Goal: Task Accomplishment & Management: Manage account settings

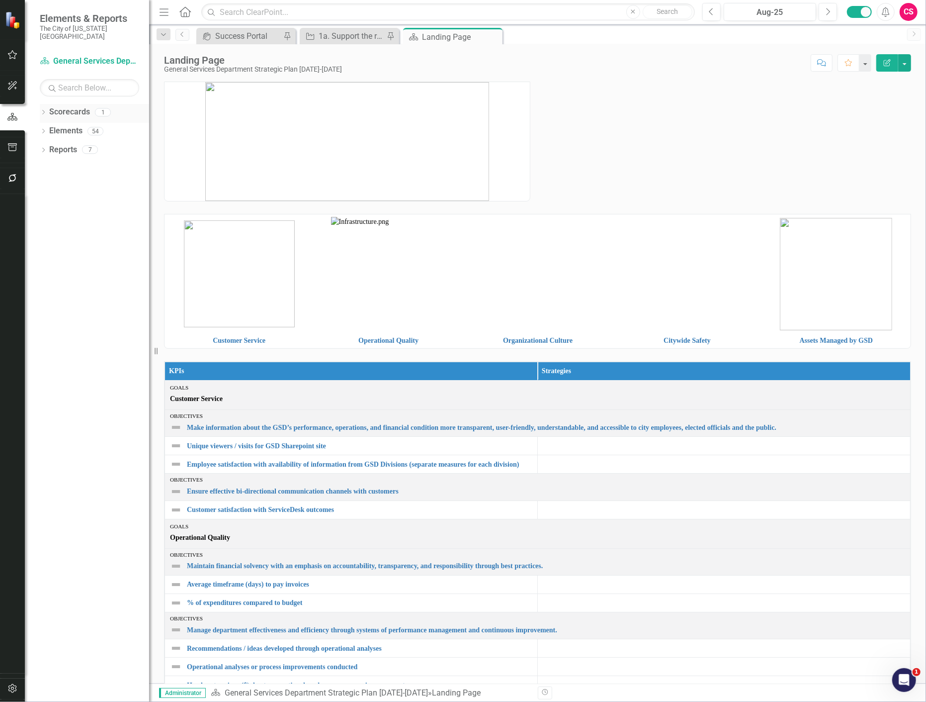
click at [44, 109] on div "Dropdown" at bounding box center [43, 113] width 7 height 8
click at [77, 106] on link "Scorecards" at bounding box center [69, 111] width 41 height 11
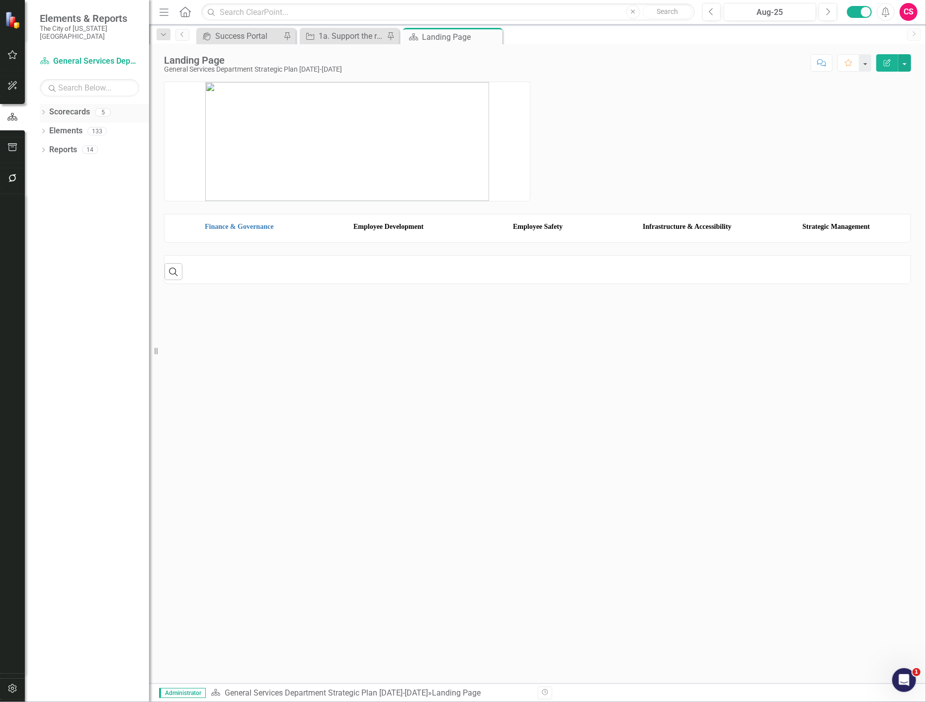
click at [76, 106] on link "Scorecards" at bounding box center [69, 111] width 41 height 11
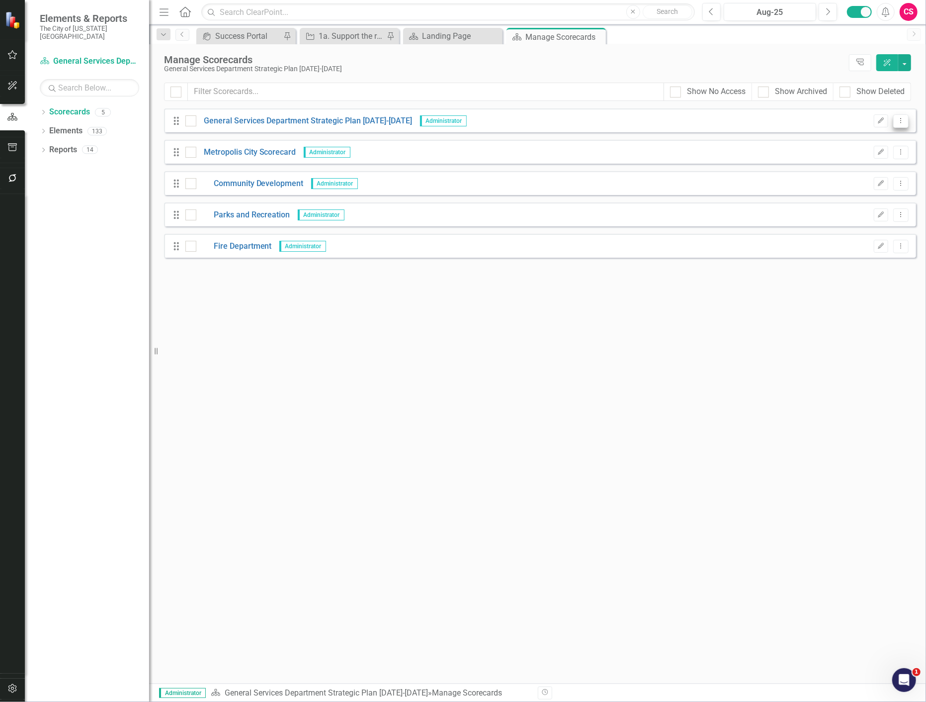
click at [901, 116] on button "Dropdown Menu" at bounding box center [900, 120] width 15 height 13
click at [862, 157] on link "Copy Duplicate Scorecard" at bounding box center [854, 156] width 110 height 18
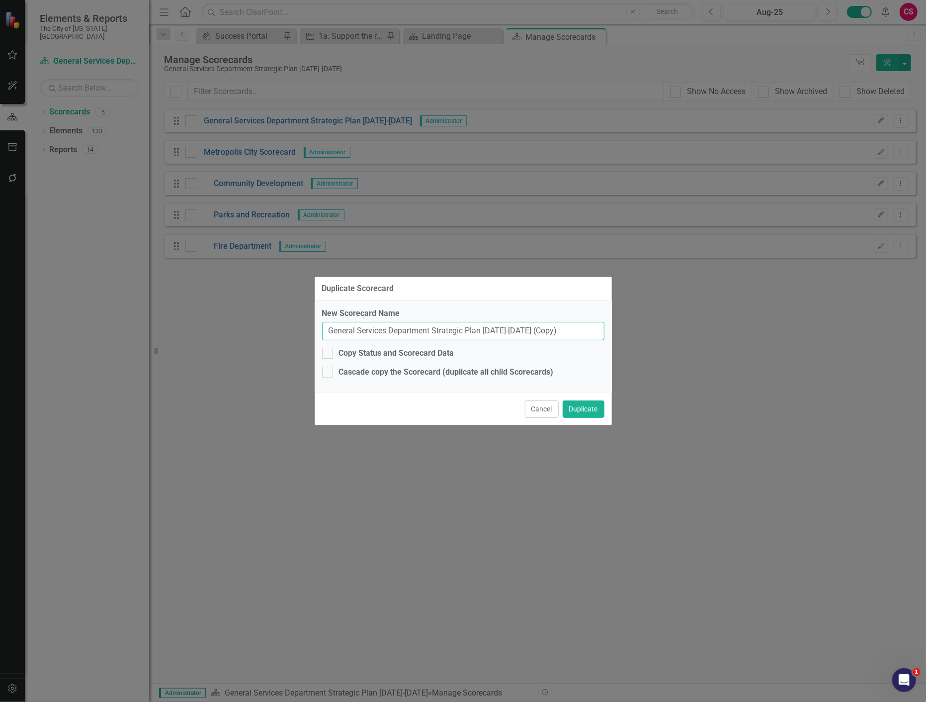
drag, startPoint x: 559, startPoint y: 334, endPoint x: 252, endPoint y: 319, distance: 307.6
click at [252, 319] on div "Duplicate Scorecard New Scorecard Name General Services Department Strategic Pl…" at bounding box center [463, 351] width 926 height 702
type input "DUPLICATE"
click at [585, 408] on button "Duplicate" at bounding box center [584, 408] width 42 height 17
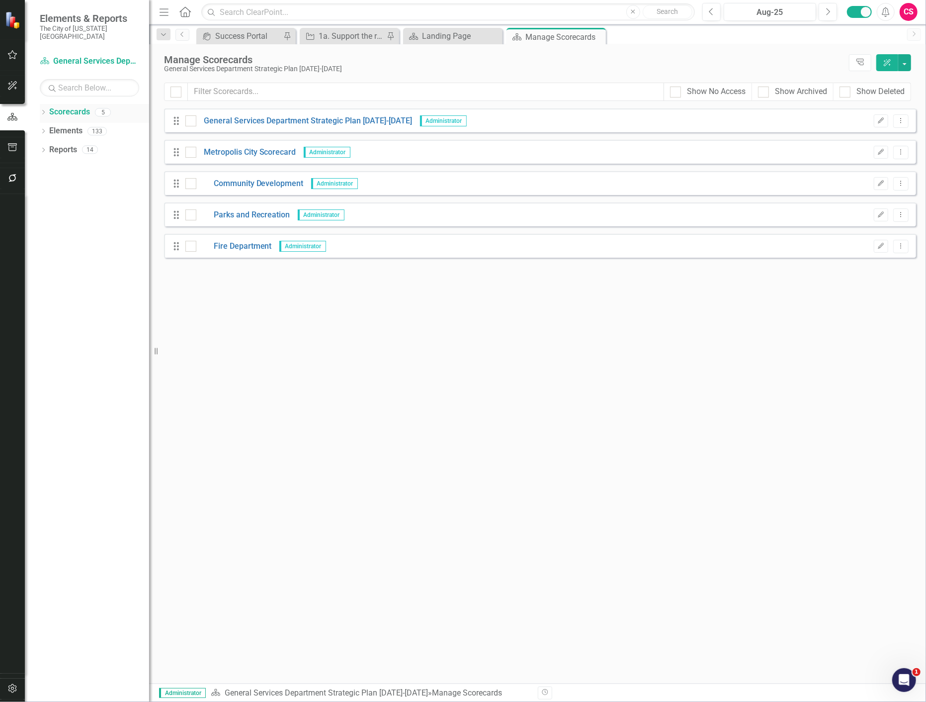
click at [40, 110] on icon "Dropdown" at bounding box center [43, 112] width 7 height 5
click at [272, 392] on div "Looks like you don't have any Scorecards set up yet. Why don't you add a Scorec…" at bounding box center [540, 395] width 752 height 575
click at [2, 685] on button "button" at bounding box center [12, 688] width 22 height 21
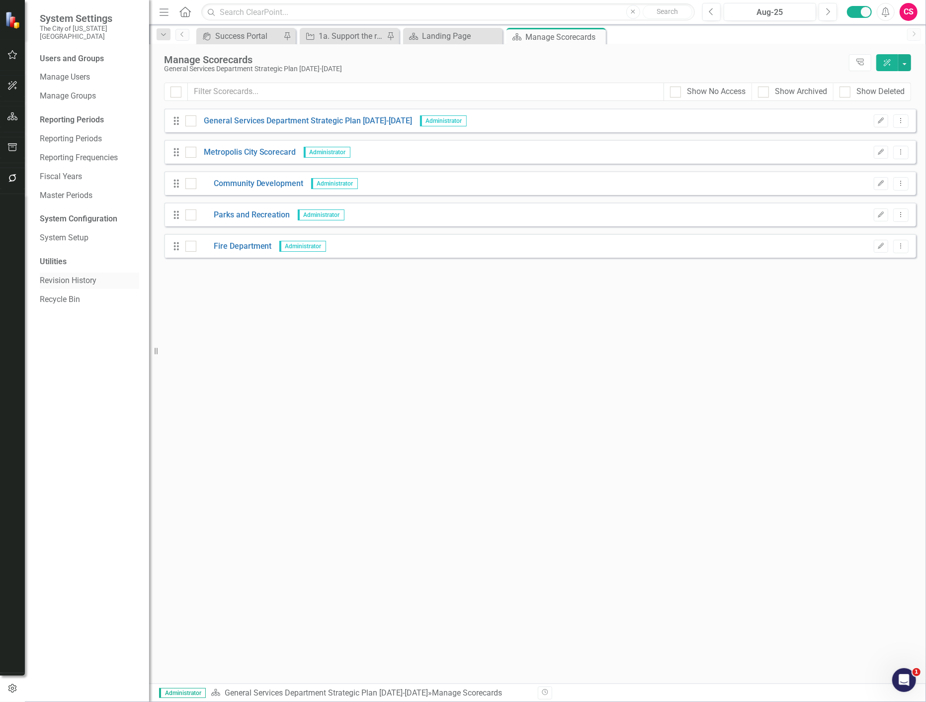
click at [65, 275] on link "Revision History" at bounding box center [89, 280] width 99 height 11
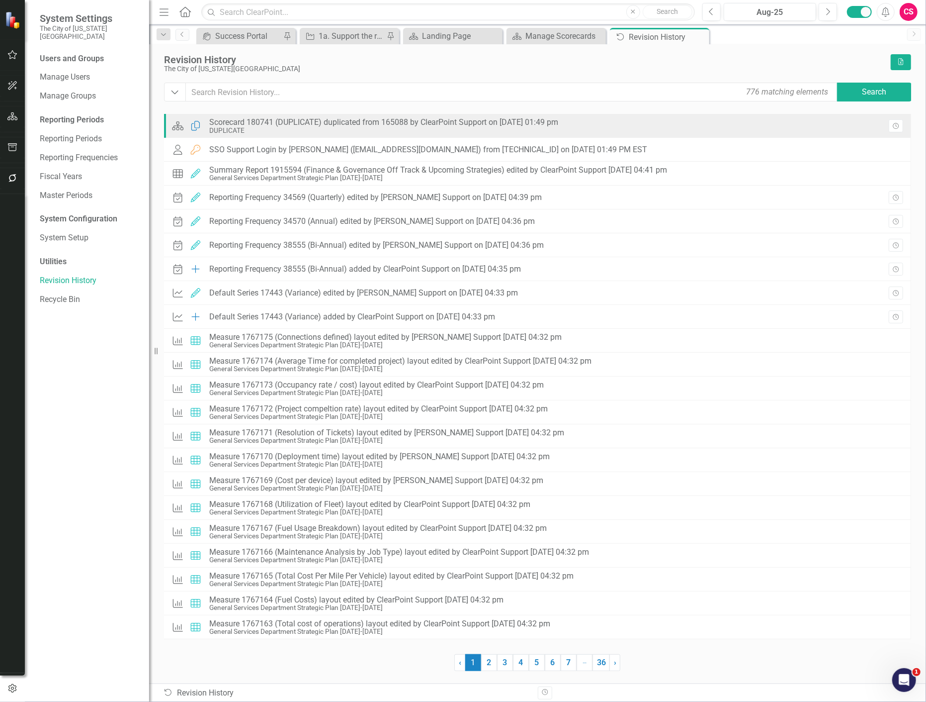
click at [372, 124] on div "Scorecard 180741 (DUPLICATE) duplicated from 165088 by ClearPoint Support on [D…" at bounding box center [383, 122] width 349 height 9
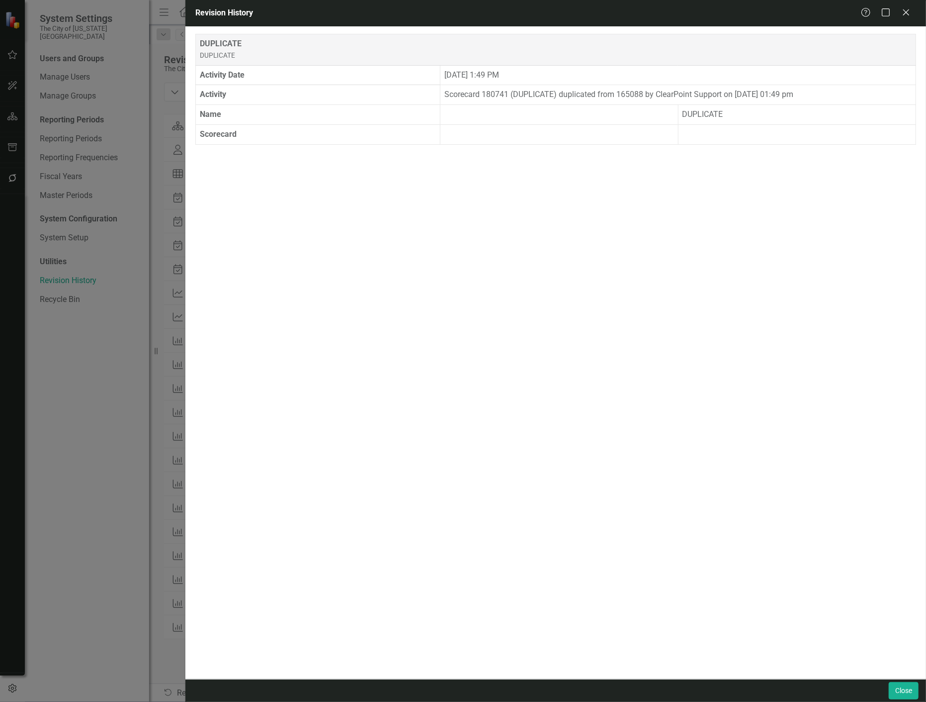
click at [493, 93] on td "Scorecard 180741 (DUPLICATE) duplicated from 165088 by ClearPoint Support on [D…" at bounding box center [678, 95] width 476 height 20
copy td "180741"
drag, startPoint x: 905, startPoint y: 689, endPoint x: 12, endPoint y: 21, distance: 1115.0
click at [905, 689] on button "Close" at bounding box center [904, 690] width 30 height 17
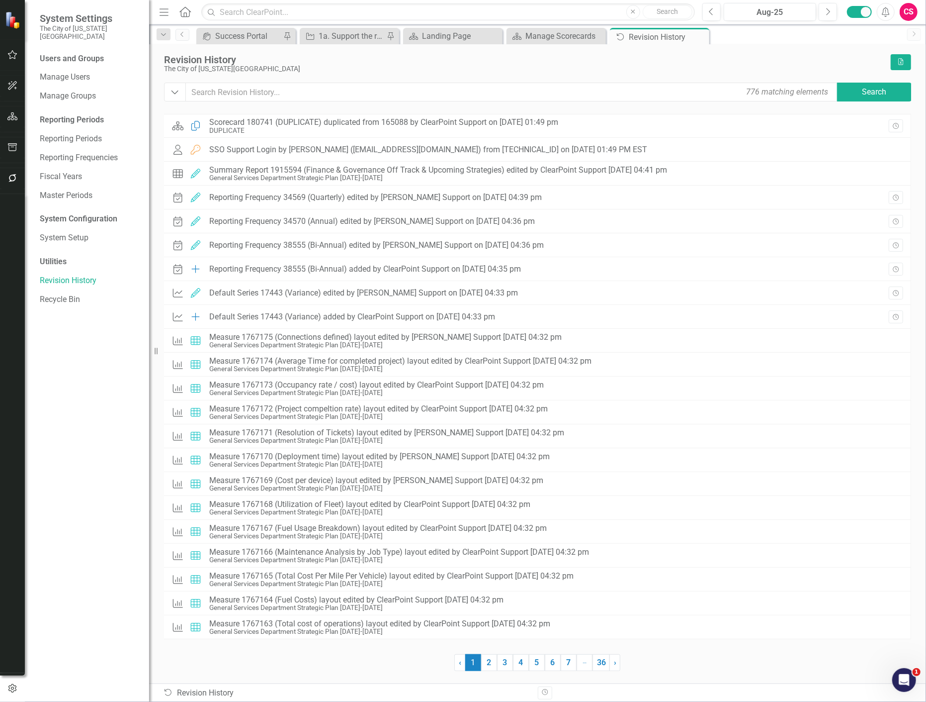
click at [10, 118] on icon "button" at bounding box center [12, 116] width 10 height 8
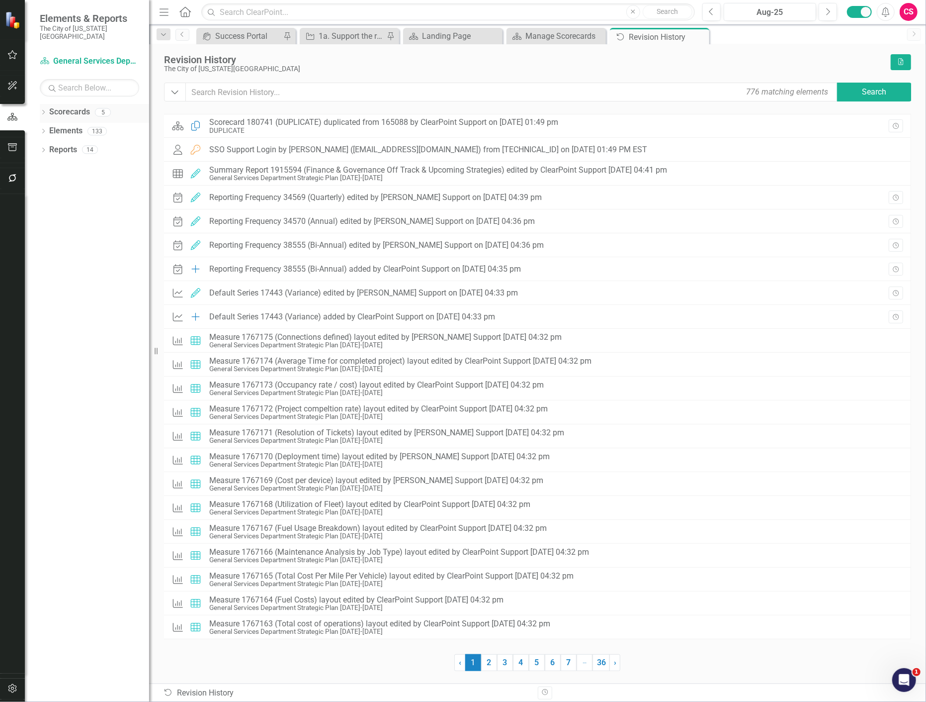
click at [78, 106] on link "Scorecards" at bounding box center [69, 111] width 41 height 11
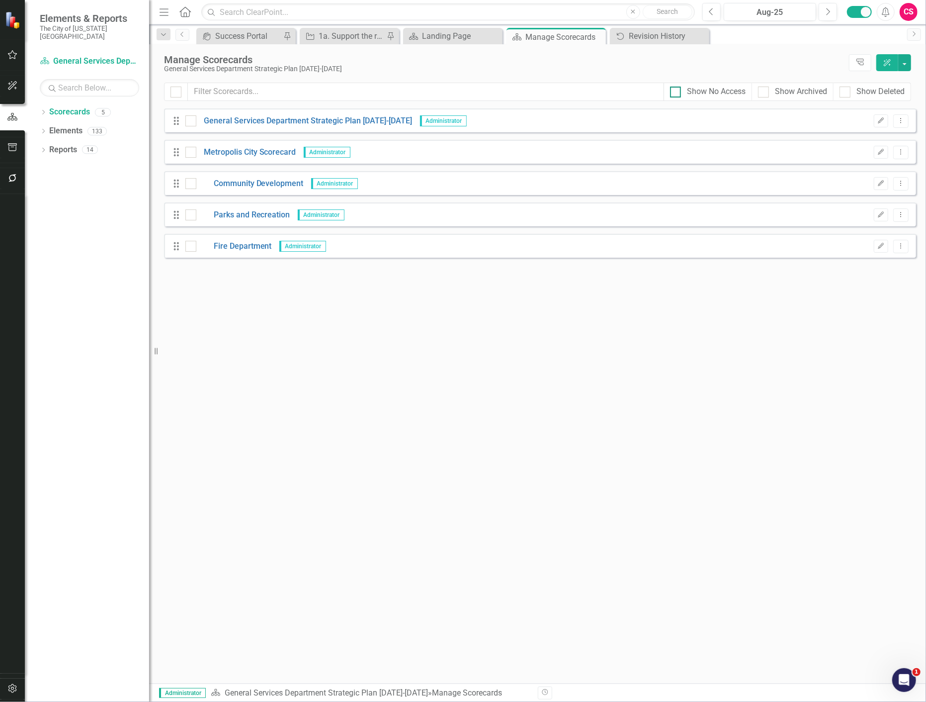
click at [680, 90] on div "Show No Access" at bounding box center [708, 91] width 76 height 11
click at [677, 90] on input "Show No Access" at bounding box center [673, 90] width 6 height 6
click at [680, 90] on div "Show No Access" at bounding box center [708, 91] width 76 height 11
click at [677, 90] on input "Show No Access" at bounding box center [673, 90] width 6 height 6
checkbox input "false"
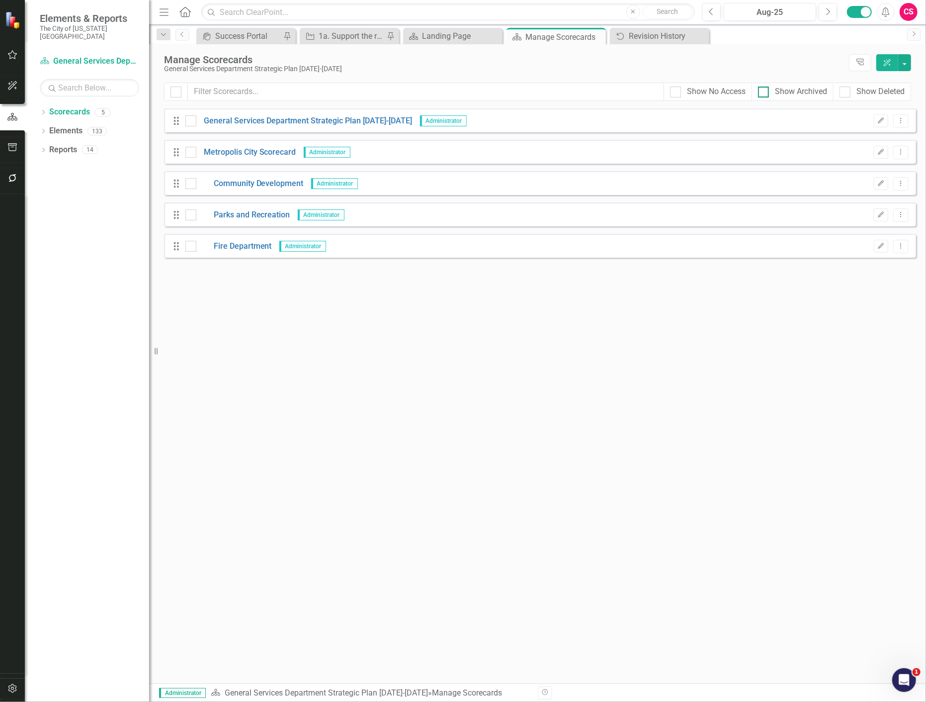
click at [769, 91] on div "Show Archived" at bounding box center [792, 91] width 69 height 11
click at [765, 91] on input "Show Archived" at bounding box center [761, 90] width 6 height 6
click at [769, 91] on div "Show Archived" at bounding box center [792, 91] width 69 height 11
click at [765, 91] on input "Show Archived" at bounding box center [761, 90] width 6 height 6
checkbox input "false"
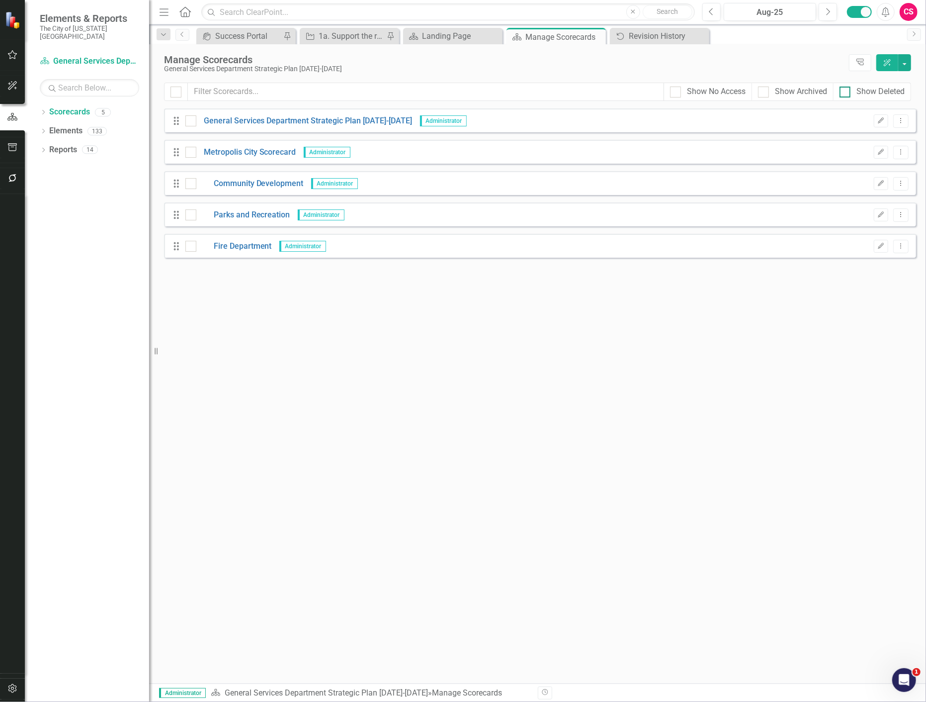
click at [841, 96] on div at bounding box center [845, 92] width 11 height 11
click at [841, 93] on input "Show Deleted" at bounding box center [843, 90] width 6 height 6
click at [841, 96] on div at bounding box center [845, 92] width 11 height 11
click at [841, 93] on input "Show Deleted" at bounding box center [843, 90] width 6 height 6
checkbox input "false"
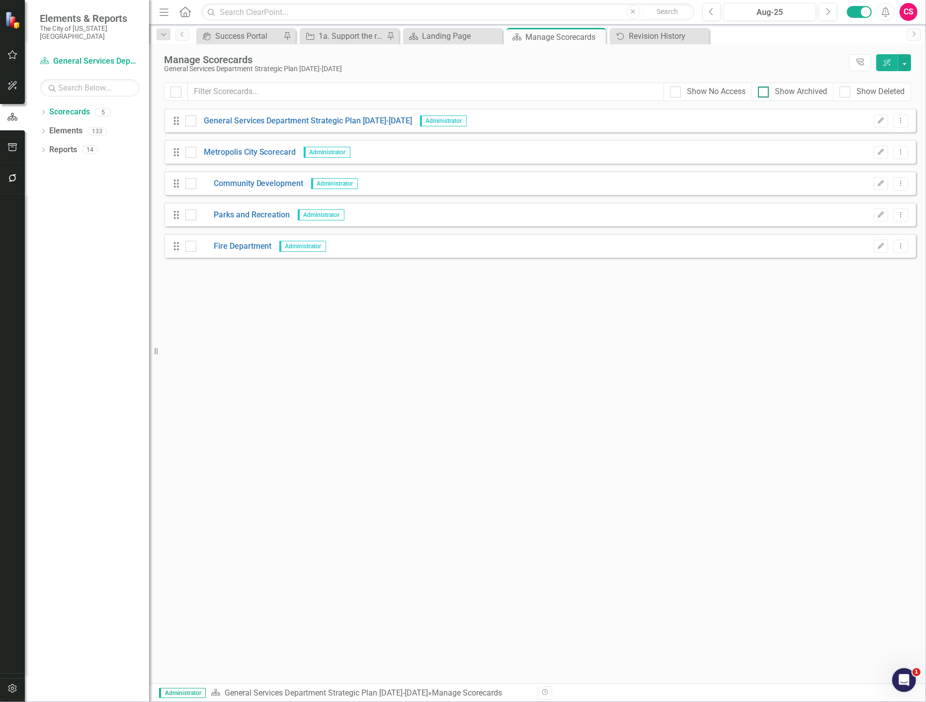
click at [758, 93] on div at bounding box center [763, 92] width 11 height 11
click at [758, 93] on input "Show Archived" at bounding box center [761, 90] width 6 height 6
checkbox input "true"
click at [677, 95] on div at bounding box center [675, 92] width 11 height 11
click at [677, 93] on input "Show No Access" at bounding box center [673, 90] width 6 height 6
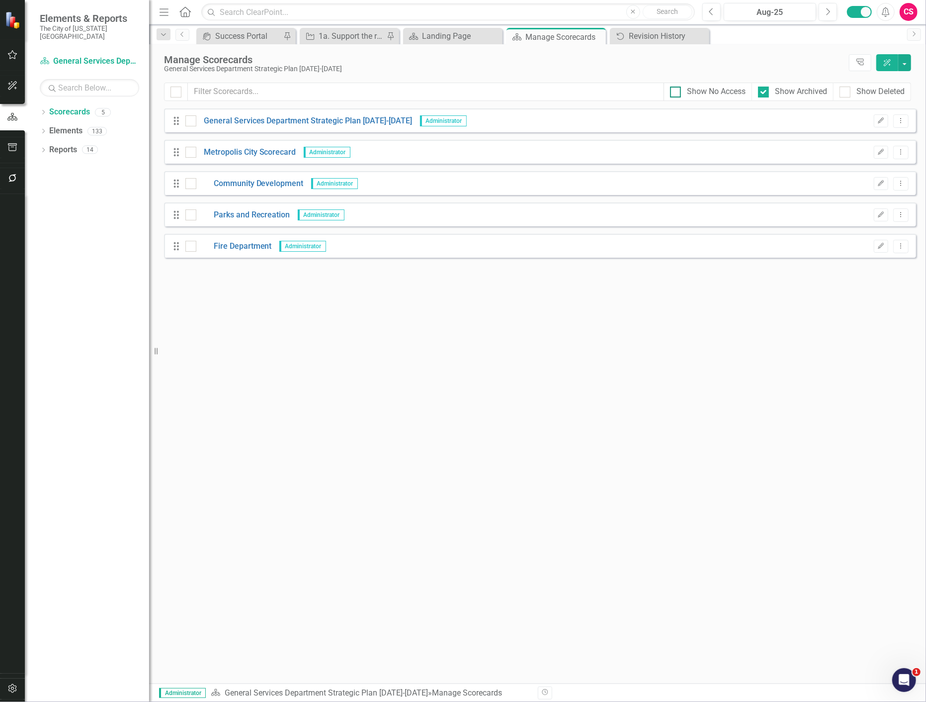
checkbox input "true"
click at [844, 93] on div at bounding box center [845, 92] width 11 height 11
click at [844, 93] on input "Show Deleted" at bounding box center [843, 90] width 6 height 6
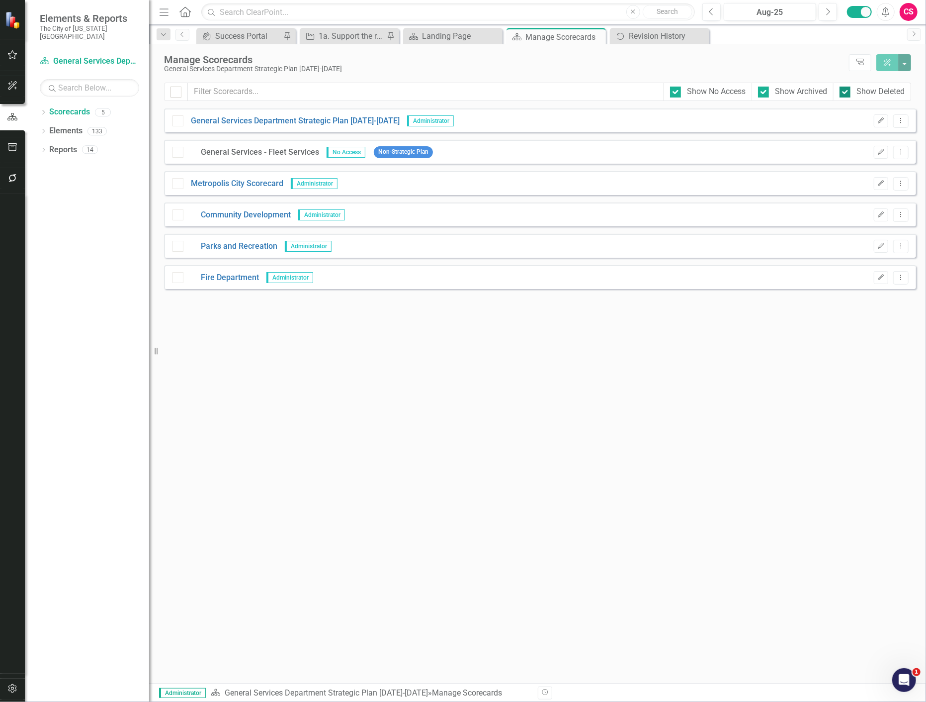
click at [844, 93] on div at bounding box center [845, 92] width 11 height 11
click at [844, 93] on input "Show Deleted" at bounding box center [843, 90] width 6 height 6
checkbox input "false"
click at [761, 88] on input "Show Archived" at bounding box center [761, 90] width 6 height 6
checkbox input "false"
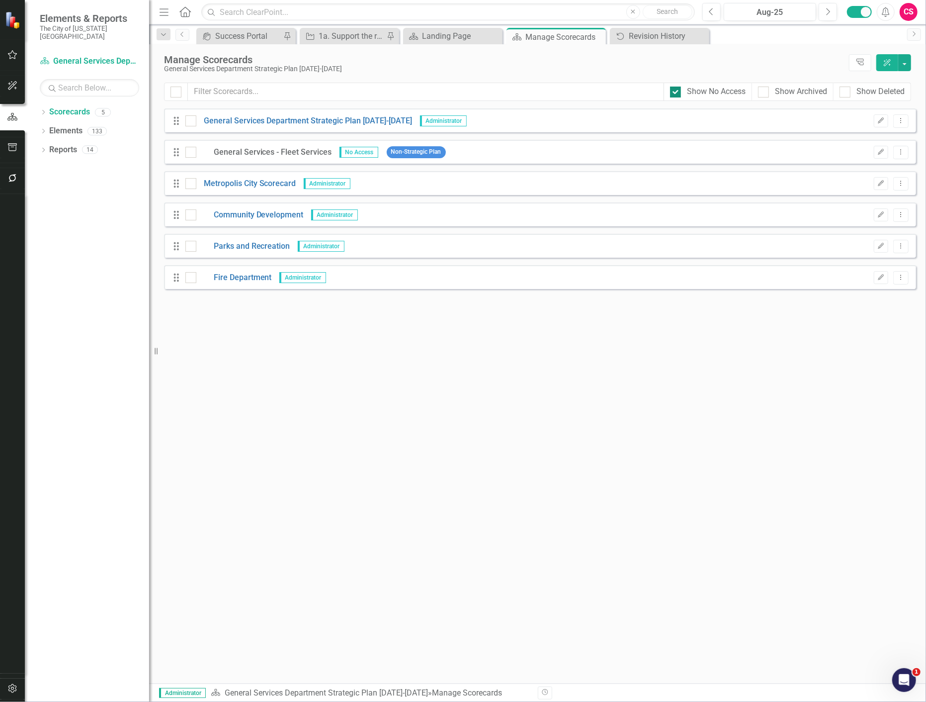
click at [675, 92] on div at bounding box center [675, 92] width 11 height 11
click at [675, 92] on input "Show No Access" at bounding box center [673, 90] width 6 height 6
checkbox input "false"
click at [657, 40] on div "Revision History" at bounding box center [662, 36] width 66 height 12
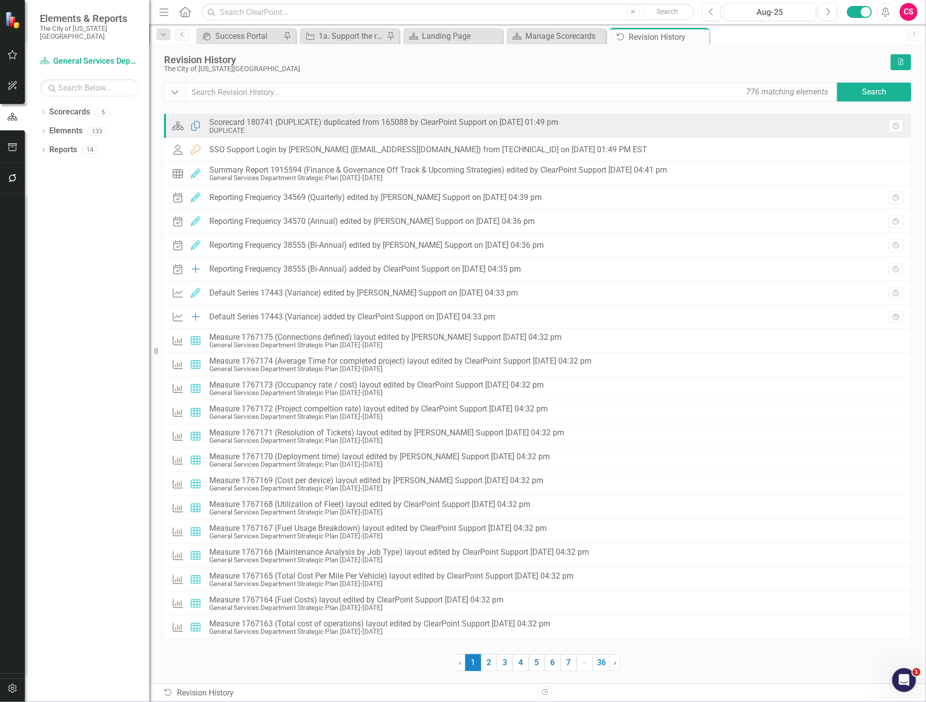
click at [402, 121] on div "Scorecard 180741 (DUPLICATE) duplicated from 165088 by ClearPoint Support on 09…" at bounding box center [383, 122] width 349 height 9
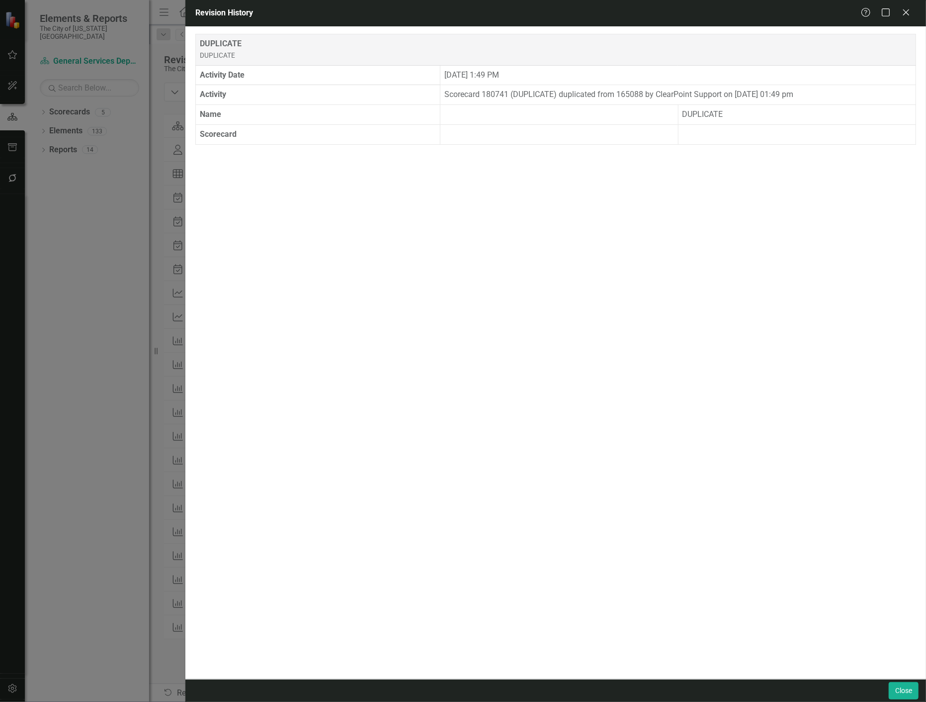
click at [629, 98] on td "Scorecard 180741 (DUPLICATE) duplicated from 165088 by ClearPoint Support on 09…" at bounding box center [678, 95] width 476 height 20
click at [500, 96] on td "Scorecard 180741 (DUPLICATE) duplicated from 165088 by ClearPoint Support on [D…" at bounding box center [678, 95] width 476 height 20
copy td "180741"
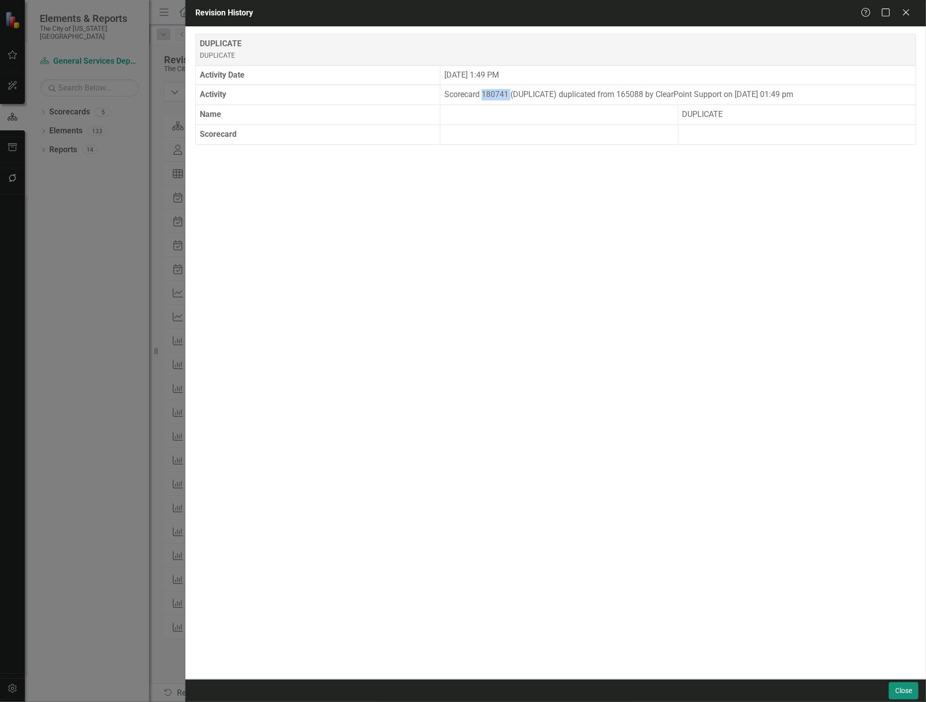
click at [903, 696] on button "Close" at bounding box center [904, 690] width 30 height 17
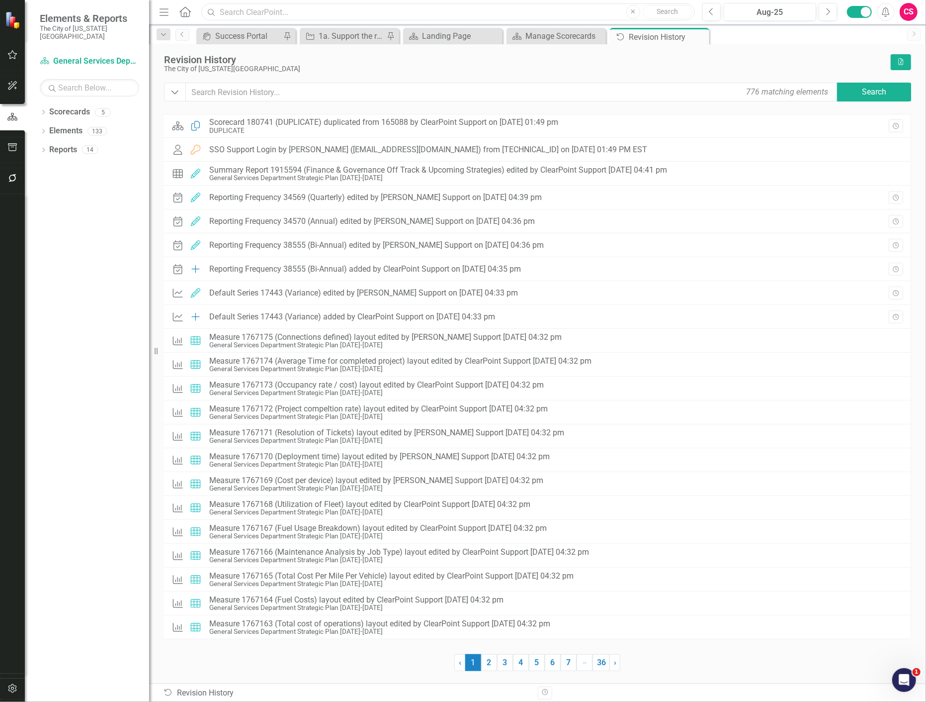
click at [285, 18] on input "text" at bounding box center [448, 11] width 494 height 17
paste input "180741"
type input "180741"
click at [116, 56] on link "Scorecard General Services Department Strategic Plan 2025-2029" at bounding box center [89, 61] width 99 height 11
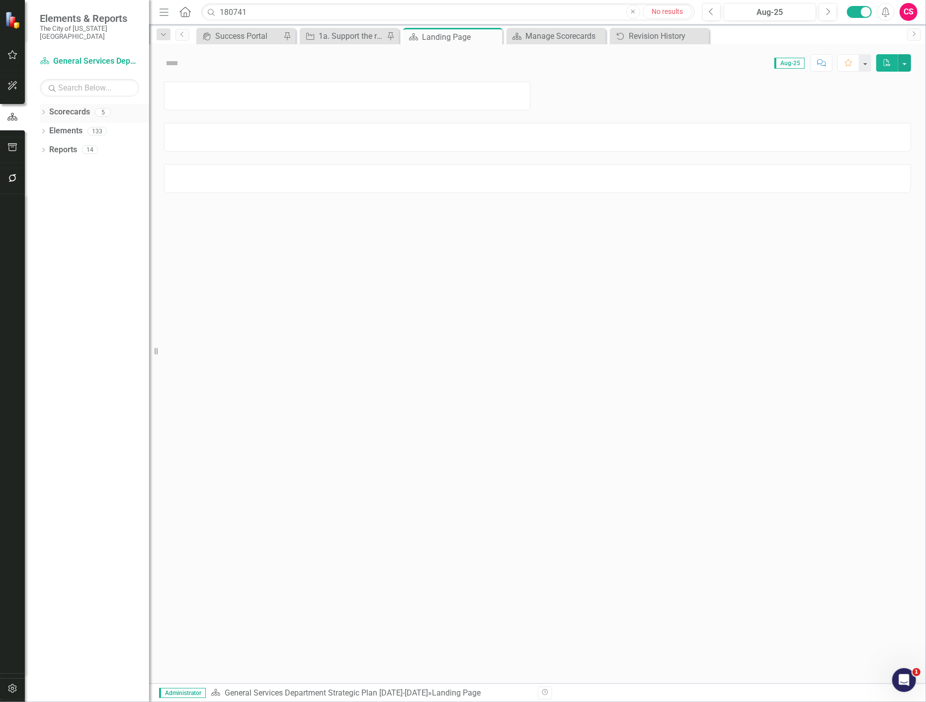
click at [63, 106] on link "Scorecards" at bounding box center [69, 111] width 41 height 11
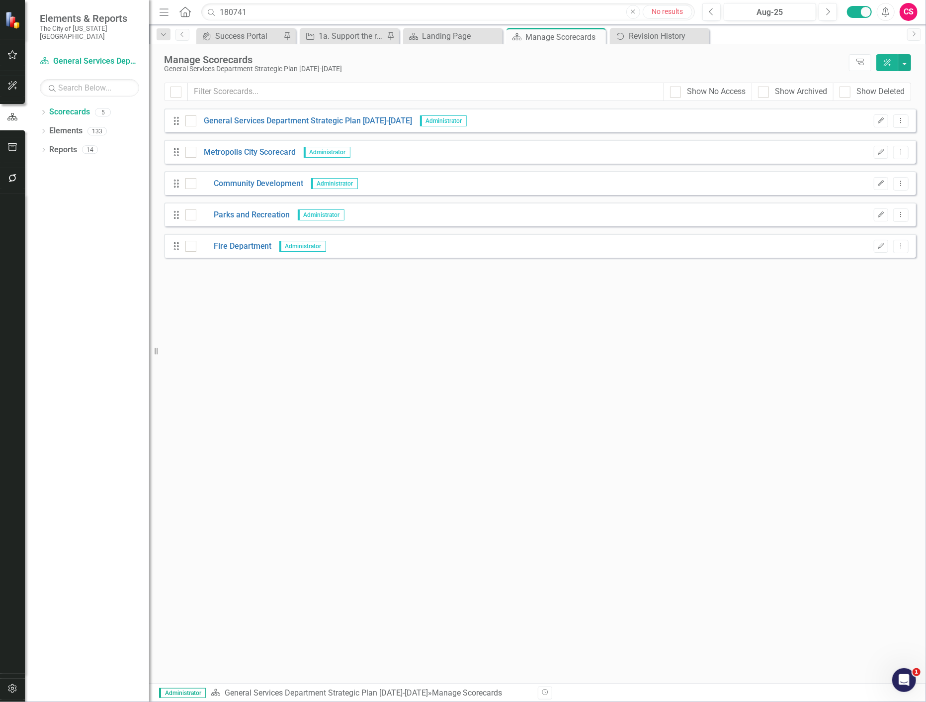
click at [98, 297] on div "Dropdown Scorecards 5 General Services Department Strategic Plan 2025-2029 Drop…" at bounding box center [87, 403] width 124 height 598
click at [290, 385] on div "Looks like you don't have any Scorecards set up yet. Why don't you add a Scorec…" at bounding box center [540, 395] width 752 height 575
click at [678, 89] on div at bounding box center [675, 92] width 11 height 11
click at [677, 89] on input "Show No Access" at bounding box center [673, 90] width 6 height 6
checkbox input "true"
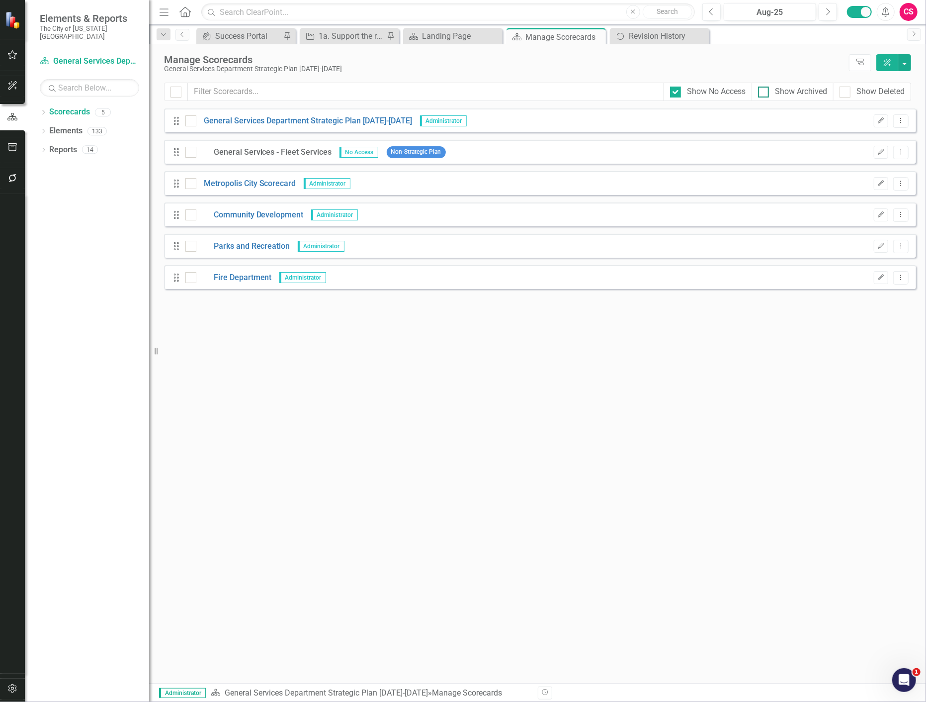
click at [763, 92] on input "Show Archived" at bounding box center [761, 90] width 6 height 6
checkbox input "true"
click at [847, 91] on div at bounding box center [845, 92] width 11 height 11
click at [846, 91] on input "Show Deleted" at bounding box center [843, 90] width 6 height 6
checkbox input "true"
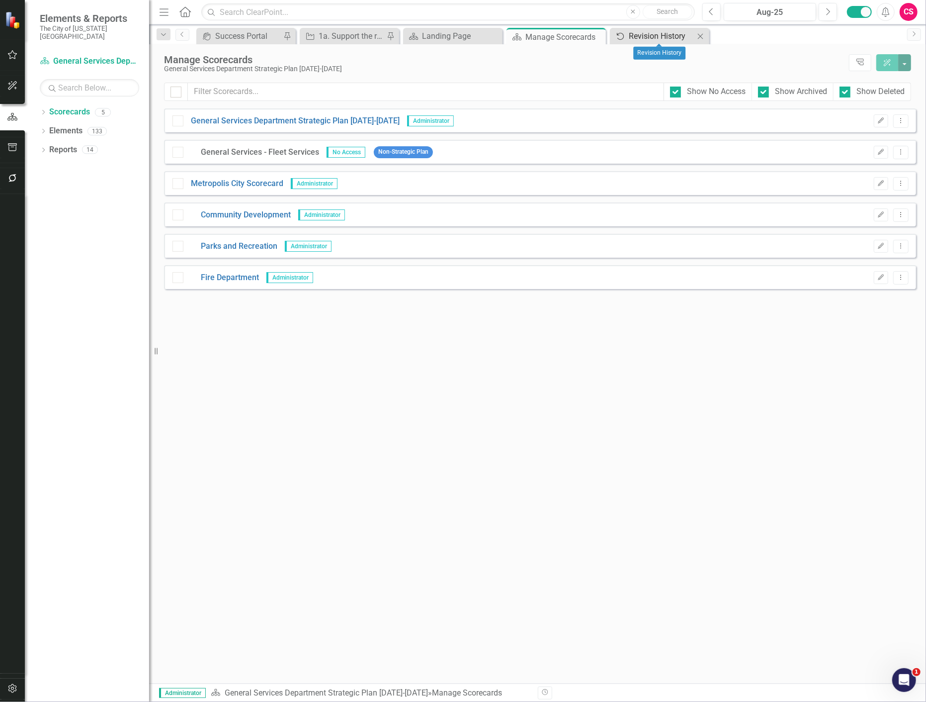
click at [644, 33] on div "Revision History" at bounding box center [662, 36] width 66 height 12
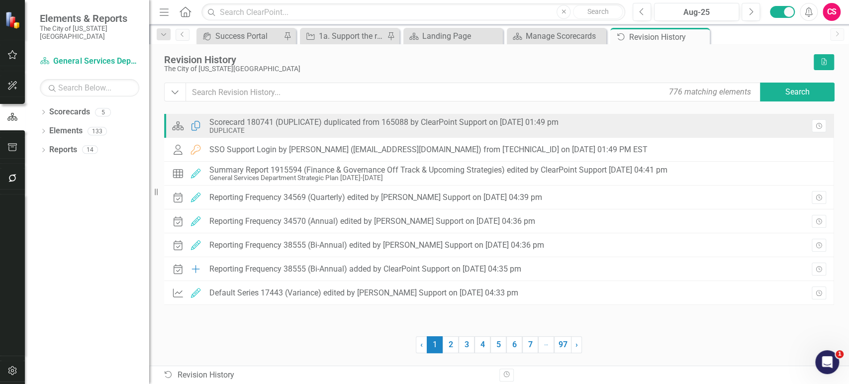
click at [235, 127] on div "DUPLICATE" at bounding box center [383, 130] width 349 height 7
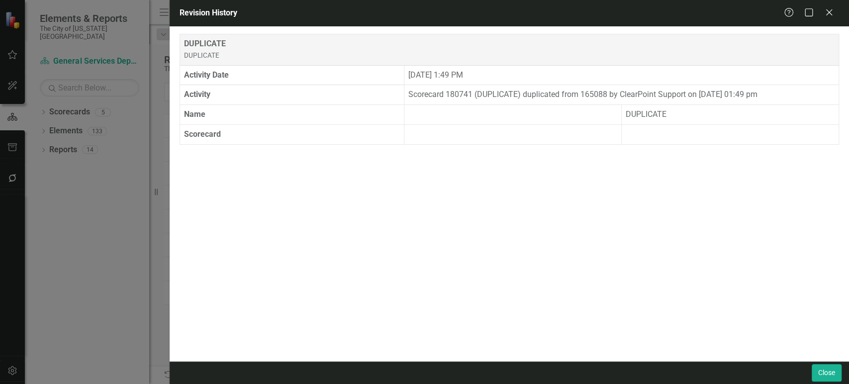
click at [606, 91] on td "Scorecard 180741 (DUPLICATE) duplicated from 165088 by ClearPoint Support on 09…" at bounding box center [621, 95] width 435 height 20
click at [600, 92] on td "Scorecard 180741 (DUPLICATE) duplicated from 165088 by ClearPoint Support on 09…" at bounding box center [621, 95] width 435 height 20
copy td "165088"
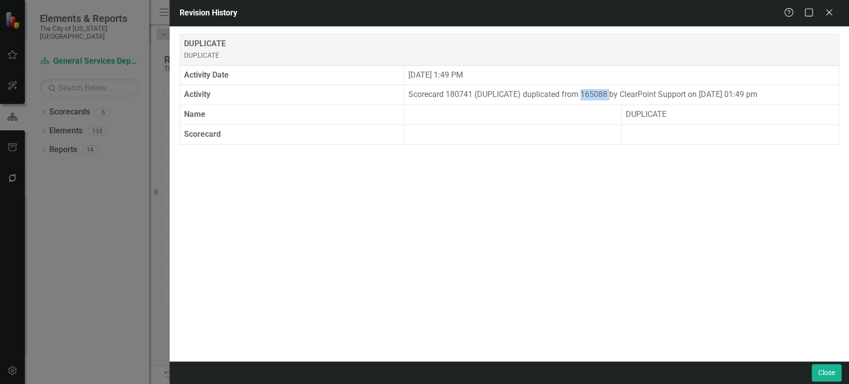
click at [603, 93] on td "Scorecard 180741 (DUPLICATE) duplicated from 165088 by ClearPoint Support on 09…" at bounding box center [621, 95] width 435 height 20
copy td "165088"
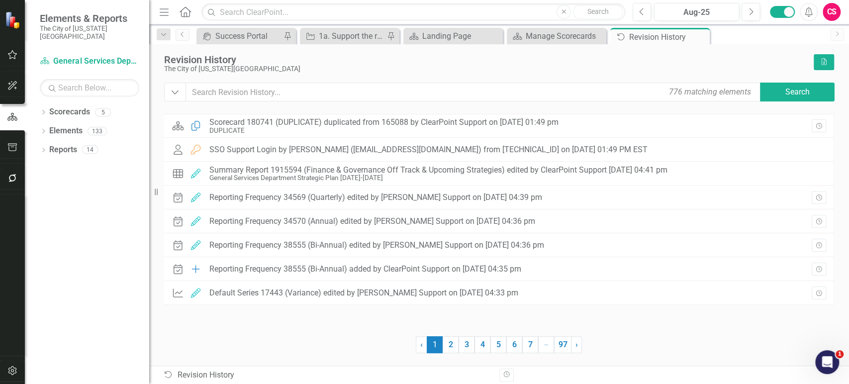
click at [147, 215] on div "Dropdown Scorecards 5 General Services Department Strategic Plan 2025-2029 Drop…" at bounding box center [87, 244] width 124 height 280
click at [69, 106] on link "Scorecards" at bounding box center [69, 111] width 41 height 11
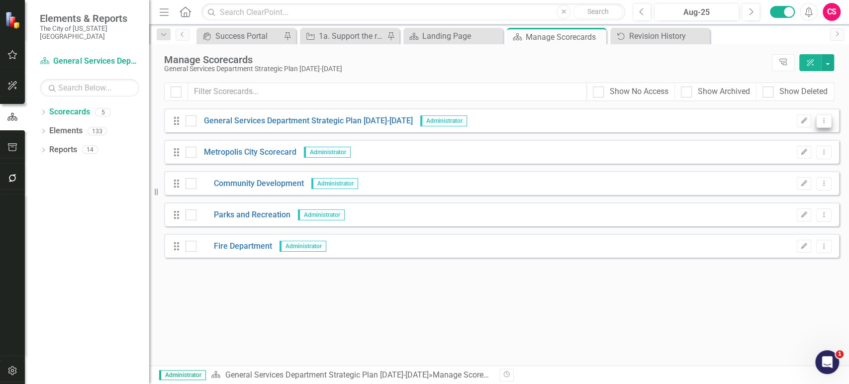
click at [822, 119] on icon "Dropdown Menu" at bounding box center [823, 120] width 8 height 6
click at [771, 155] on link "Copy Duplicate Scorecard" at bounding box center [775, 155] width 110 height 18
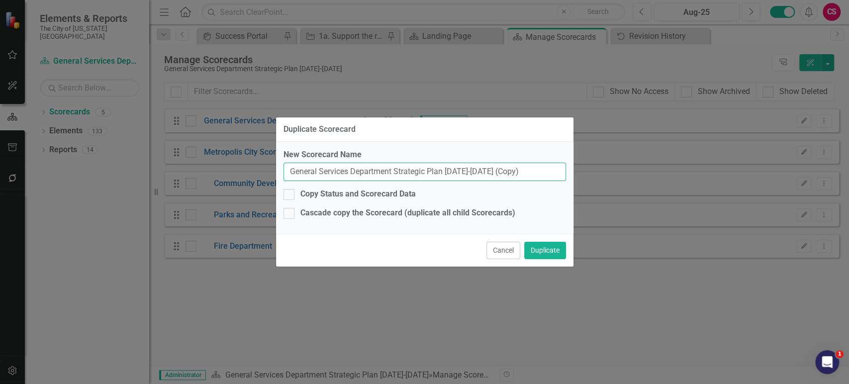
click at [454, 171] on input "General Services Department Strategic Plan 2025-2029 (Copy)" at bounding box center [424, 172] width 282 height 18
type input "TEST"
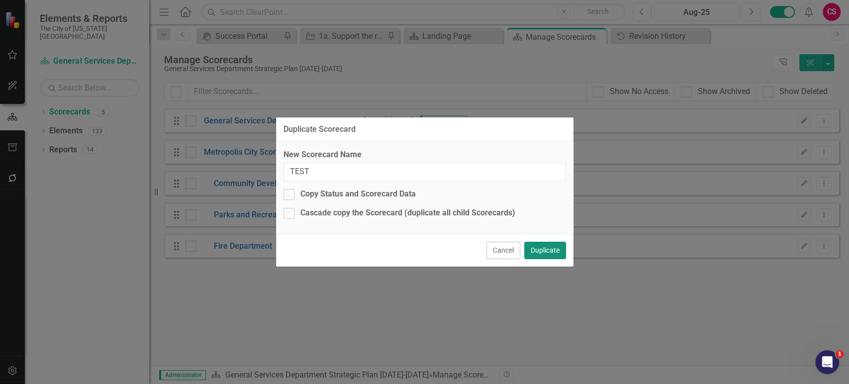
click at [538, 251] on button "Duplicate" at bounding box center [545, 250] width 42 height 17
